Goal: Information Seeking & Learning: Learn about a topic

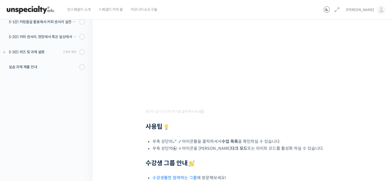
scroll to position [170, 0]
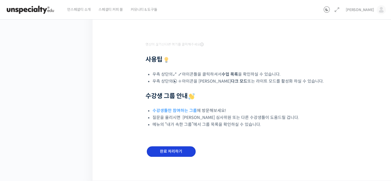
click at [188, 149] on input "완료 처리하기" at bounding box center [171, 151] width 49 height 11
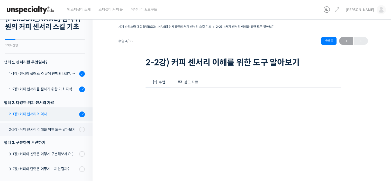
click at [47, 115] on div "2-1강) 커피 센서리의 역사" at bounding box center [43, 114] width 69 height 6
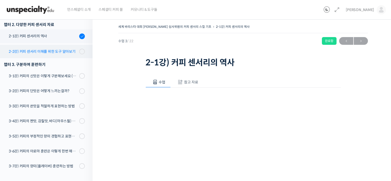
click at [34, 50] on div "2-2강) 커피 센서리 이해를 위한 도구 알아보기" at bounding box center [43, 52] width 69 height 6
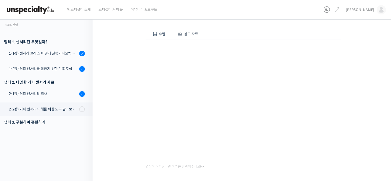
click at [132, 106] on div "세계 바리스타 대회 [PERSON_NAME] 심사위원의 커피 센서리 스킬 기초 2-2강) 커피 센서리 이해를 위한 …" at bounding box center [243, 93] width 250 height 237
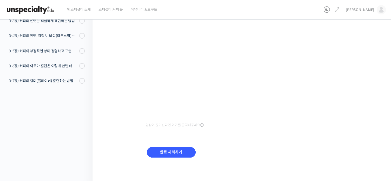
scroll to position [26, 0]
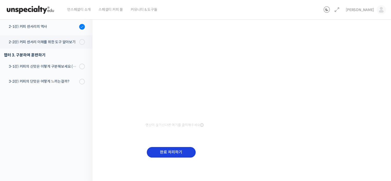
click at [178, 152] on input "완료 처리하기" at bounding box center [171, 152] width 49 height 11
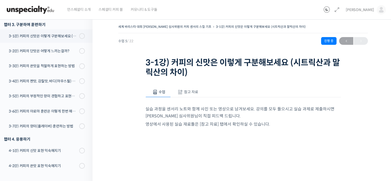
scroll to position [128, 0]
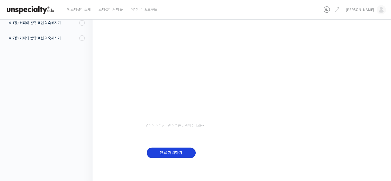
click at [162, 147] on input "완료 처리하기" at bounding box center [171, 152] width 49 height 11
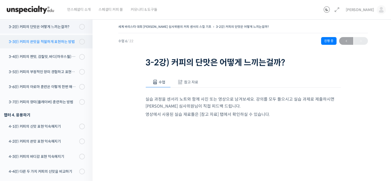
scroll to position [119, 0]
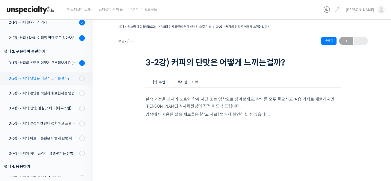
click at [37, 77] on div "3-2강) 커피의 단맛은 어떻게 느끼는걸까?" at bounding box center [43, 78] width 69 height 6
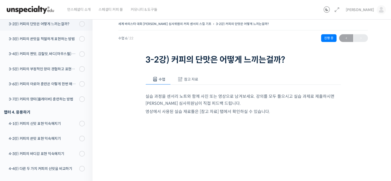
click at [191, 80] on span "참고 자료" at bounding box center [191, 79] width 14 height 5
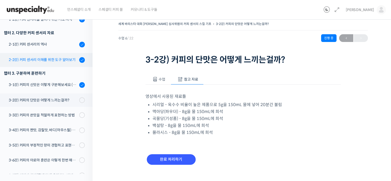
scroll to position [94, 0]
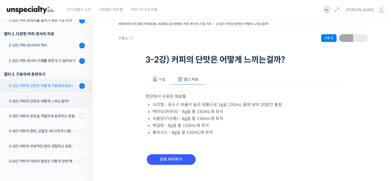
click at [42, 85] on div "3-1강) 커피의 신맛은 이렇게 구분해보세요 (시트릭산과 말릭산의 차이)" at bounding box center [43, 86] width 69 height 6
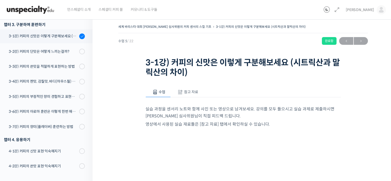
click at [192, 95] on button "참고 자료" at bounding box center [187, 92] width 33 height 11
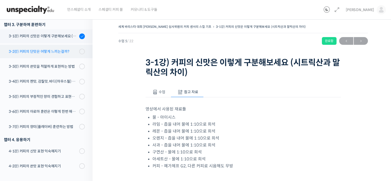
click at [49, 57] on link "3-2강) 커피의 단맛은 어떻게 느끼는걸까?" at bounding box center [44, 51] width 95 height 13
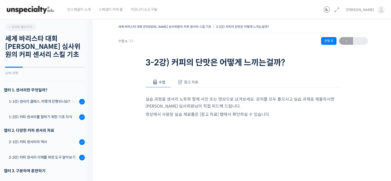
click at [186, 84] on span "참고 자료" at bounding box center [191, 82] width 14 height 5
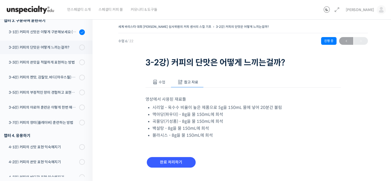
scroll to position [119, 0]
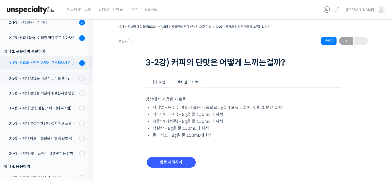
click at [58, 67] on link "3-1강) 커피의 신맛은 이렇게 구분해보세요 (시트릭산과 말릭산의 차이)" at bounding box center [44, 63] width 95 height 14
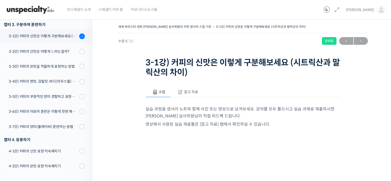
click at [192, 91] on span "참고 자료" at bounding box center [191, 91] width 14 height 5
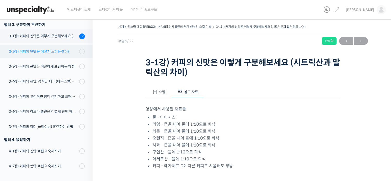
click at [43, 55] on link "3-2강) 커피의 단맛은 어떻게 느끼는걸까?" at bounding box center [44, 51] width 95 height 13
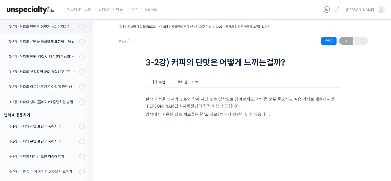
click at [190, 82] on span "참고 자료" at bounding box center [191, 82] width 14 height 5
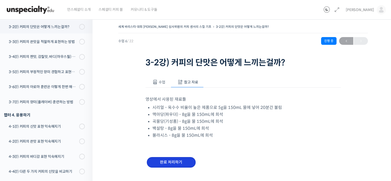
click at [171, 165] on input "완료 처리하기" at bounding box center [171, 162] width 49 height 11
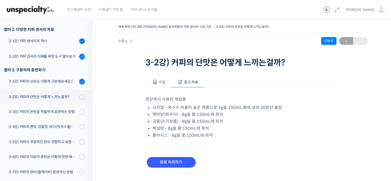
scroll to position [94, 0]
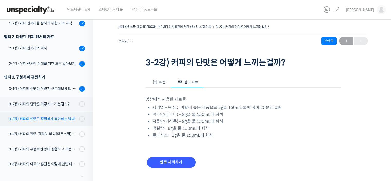
click at [38, 116] on div "3-3강) 커피의 쓴맛을 적절하게 표현하는 방법" at bounding box center [43, 119] width 69 height 6
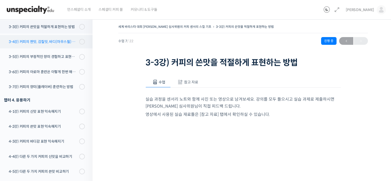
click at [46, 39] on div "3-4강) 커피의 짠맛, 감칠맛, 바디(마우스필) 이해하고 표현하기" at bounding box center [43, 42] width 69 height 6
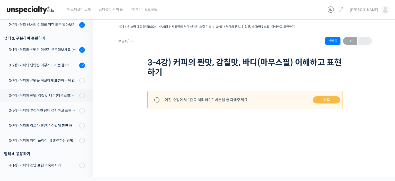
scroll to position [124, 0]
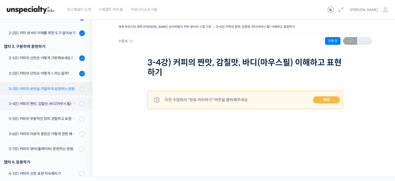
click at [50, 86] on div "3-3강) 커피의 쓴맛을 적절하게 표현하는 방법" at bounding box center [43, 89] width 69 height 6
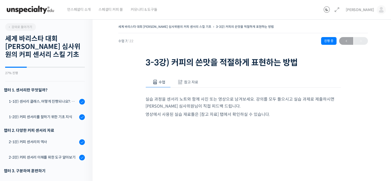
scroll to position [186, 0]
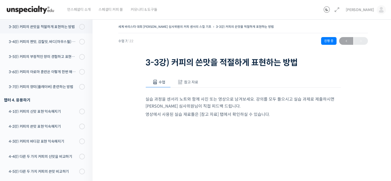
click at [187, 82] on span "참고 자료" at bounding box center [191, 82] width 14 height 5
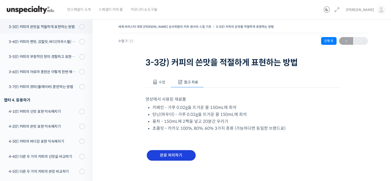
click at [168, 154] on input "완료 처리하기" at bounding box center [171, 155] width 49 height 11
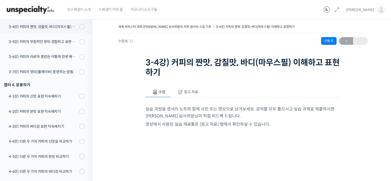
click at [196, 95] on button "참고 자료" at bounding box center [187, 92] width 33 height 11
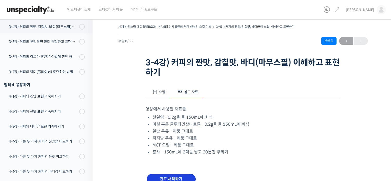
click at [167, 175] on input "완료 처리하기" at bounding box center [171, 179] width 49 height 11
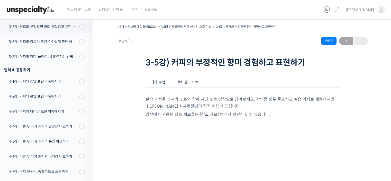
click at [190, 80] on span "참고 자료" at bounding box center [191, 82] width 14 height 5
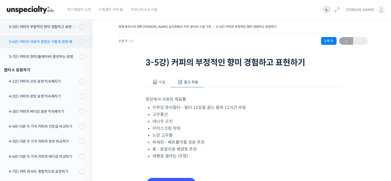
click at [54, 40] on div "3-6강) 커피의 아로마 훈련은 이렇게 한번 해보세요" at bounding box center [43, 42] width 69 height 6
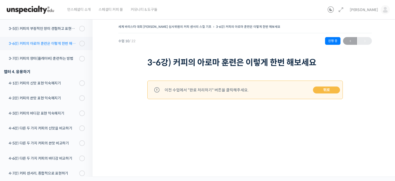
scroll to position [207, 0]
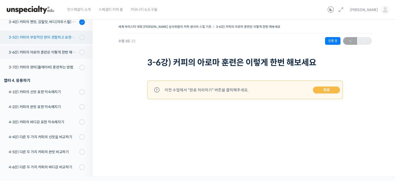
click at [37, 43] on link "3-5강) 커피의 부정적인 향미 경험하고 표현하기" at bounding box center [44, 37] width 95 height 13
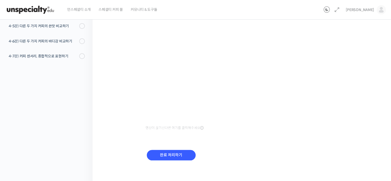
scroll to position [118, 0]
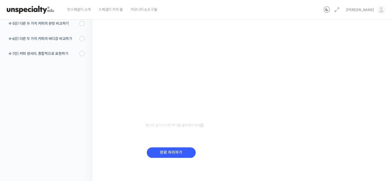
click at [182, 157] on div "완료 처리하기" at bounding box center [171, 156] width 51 height 21
click at [182, 150] on input "완료 처리하기" at bounding box center [171, 152] width 49 height 11
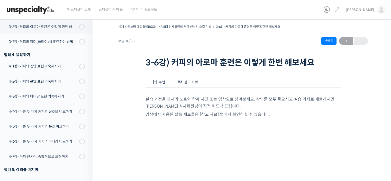
click at [191, 81] on span "참고 자료" at bounding box center [191, 82] width 14 height 5
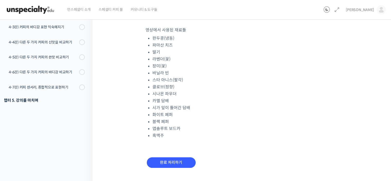
scroll to position [77, 0]
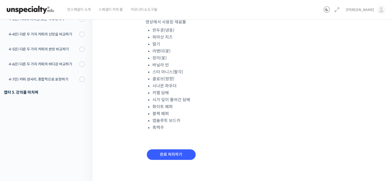
click at [164, 159] on div "완료 처리하기" at bounding box center [171, 158] width 51 height 21
click at [164, 156] on input "완료 처리하기" at bounding box center [171, 154] width 49 height 11
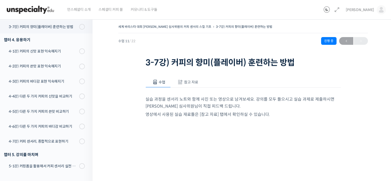
click at [188, 82] on span "참고 자료" at bounding box center [191, 82] width 14 height 5
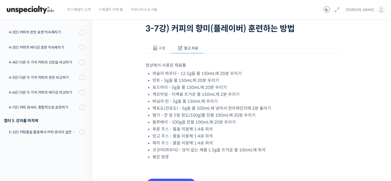
scroll to position [26, 0]
